Goal: Find specific page/section: Find specific page/section

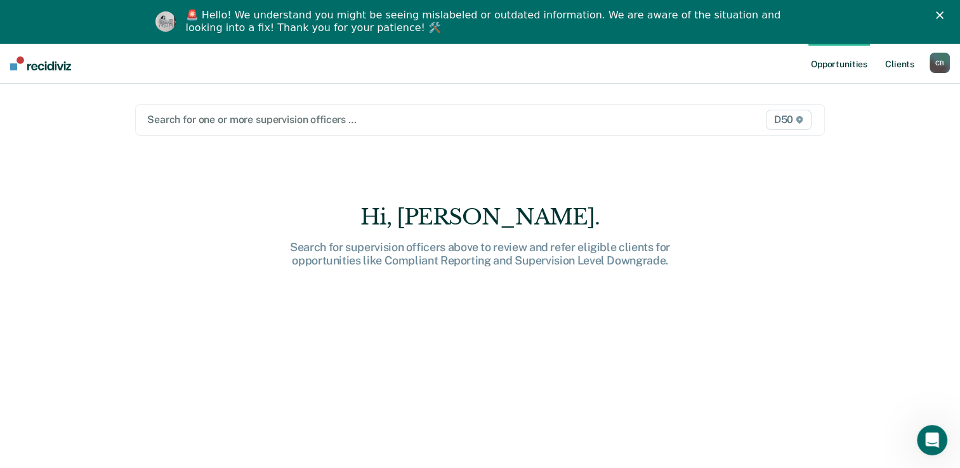
click at [908, 65] on link "Client s" at bounding box center [899, 63] width 34 height 41
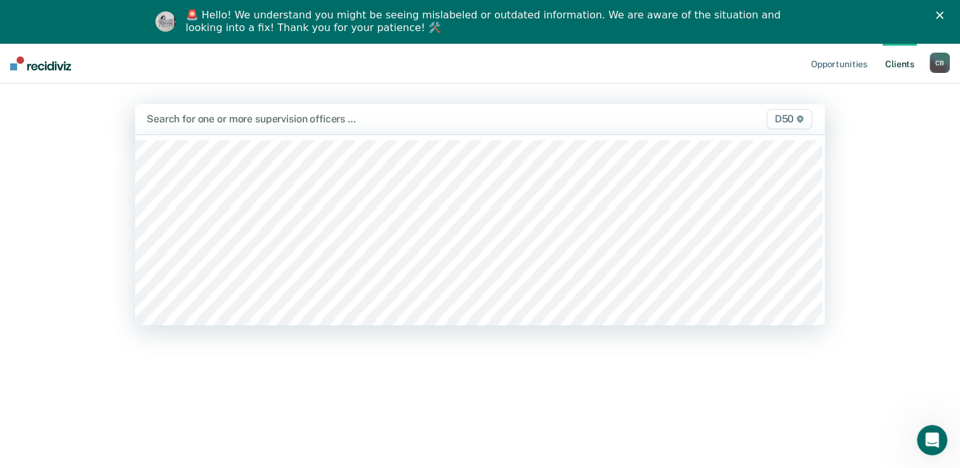
click at [487, 119] on div at bounding box center [380, 119] width 466 height 15
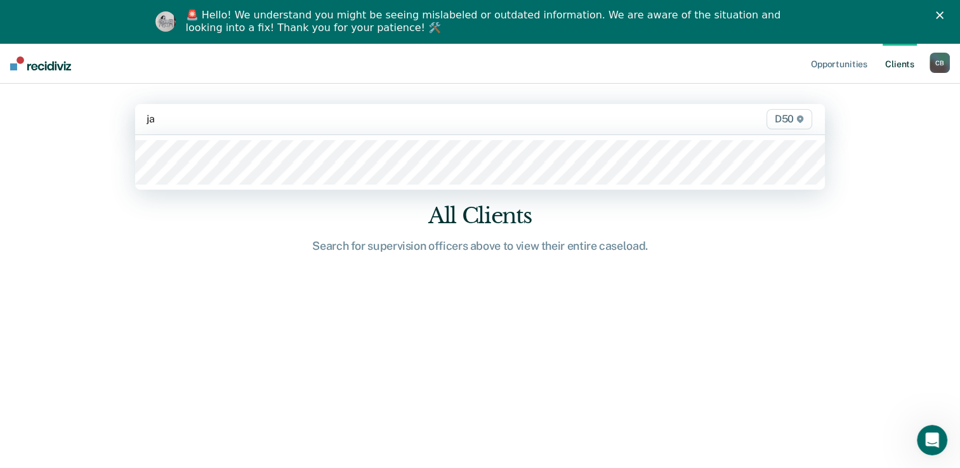
type input "jad"
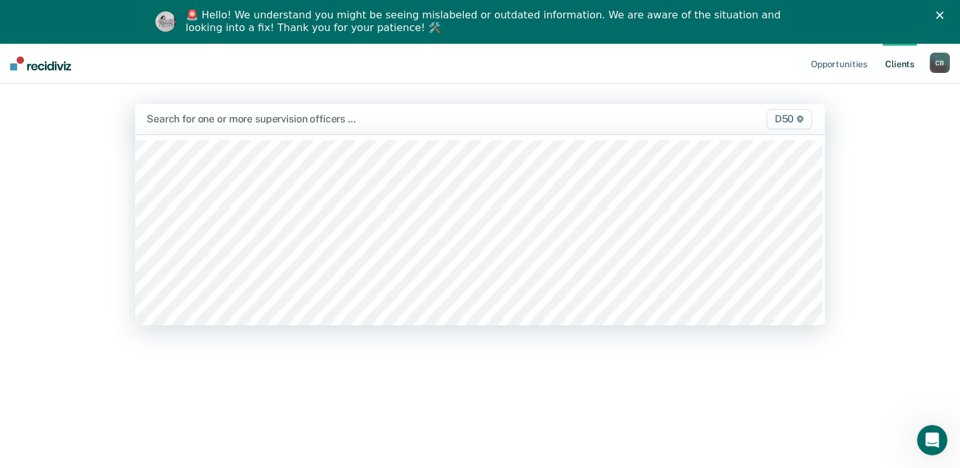
click at [233, 113] on div at bounding box center [380, 119] width 466 height 15
click at [239, 121] on div at bounding box center [380, 119] width 466 height 15
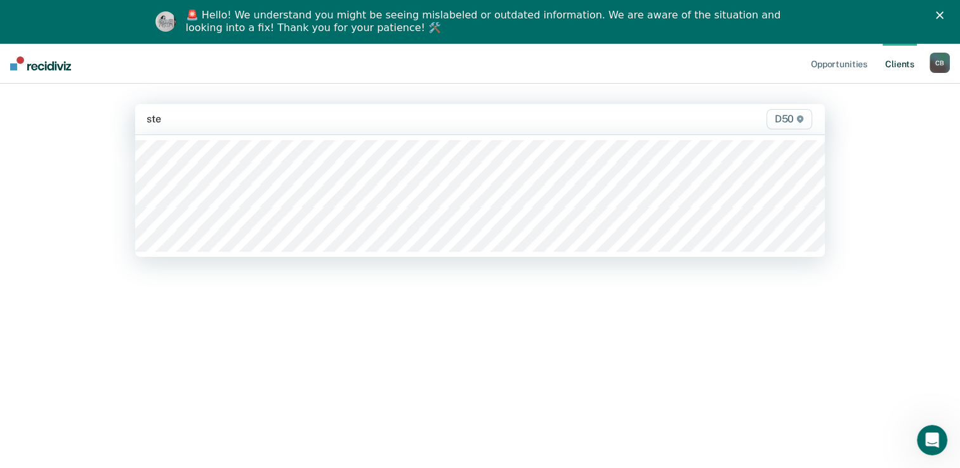
type input "stew"
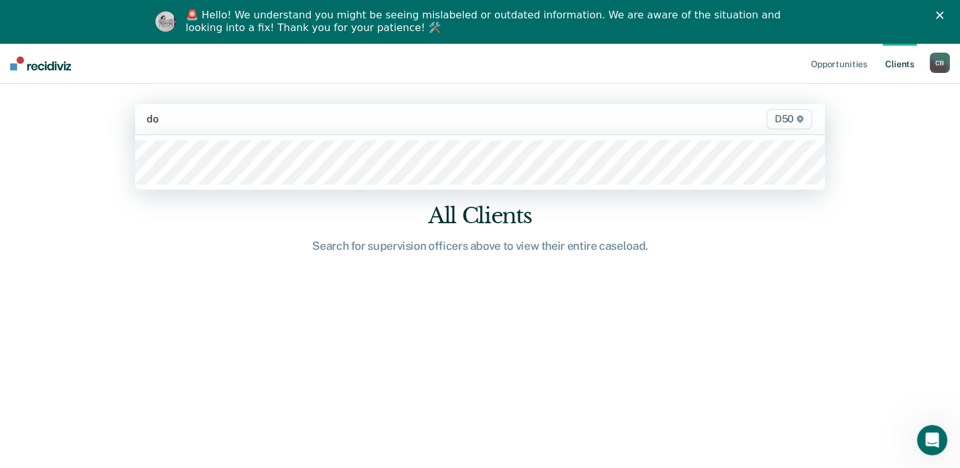
type input "don"
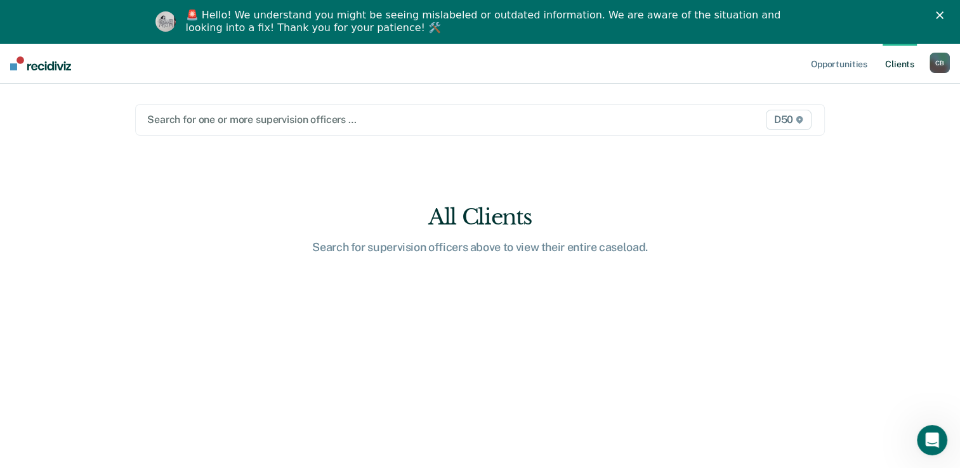
type input "1"
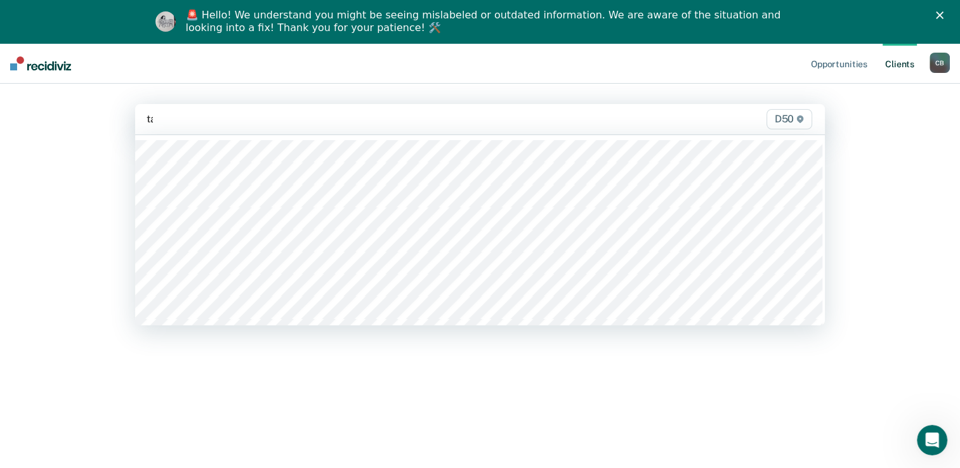
type input "tay"
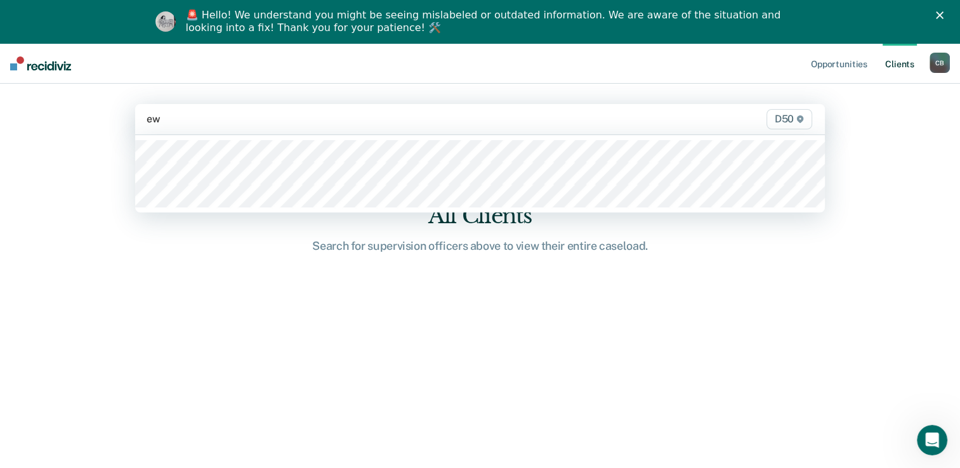
type input "ewi"
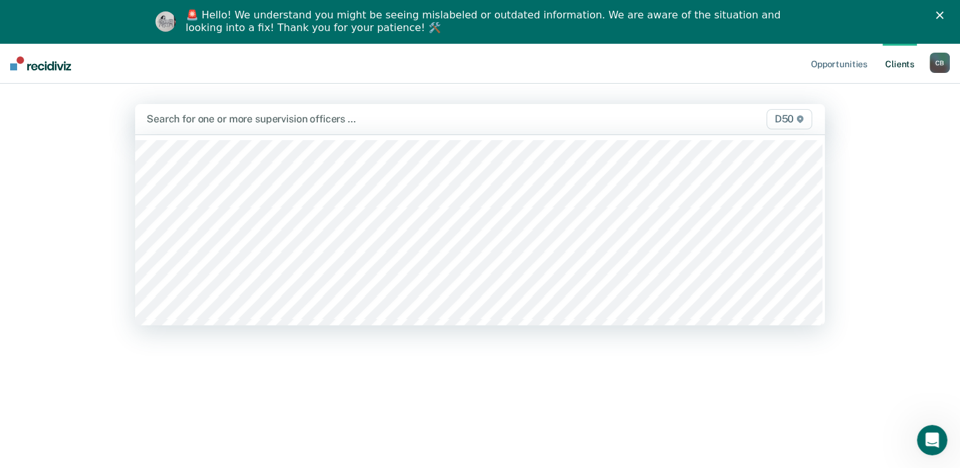
drag, startPoint x: 222, startPoint y: 109, endPoint x: 834, endPoint y: 131, distance: 611.9
click at [834, 131] on main "option [PERSON_NAME], deselected. 49 results available. Use Up and Down to choo…" at bounding box center [480, 282] width 720 height 397
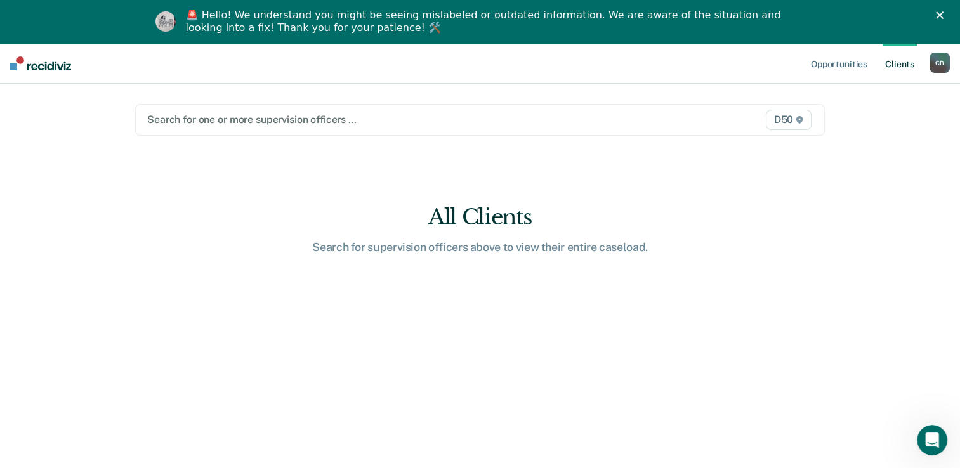
click at [834, 131] on main "Search for one or more supervision officers … D50 All Clients Search for superv…" at bounding box center [480, 282] width 720 height 397
